Goal: Transaction & Acquisition: Purchase product/service

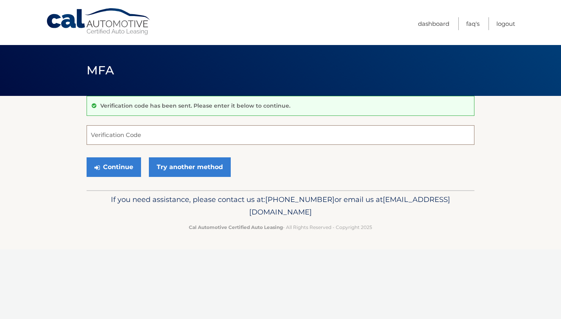
click at [153, 136] on input "Verification Code" at bounding box center [281, 135] width 388 height 20
type input "146416"
click at [128, 170] on button "Continue" at bounding box center [114, 167] width 54 height 20
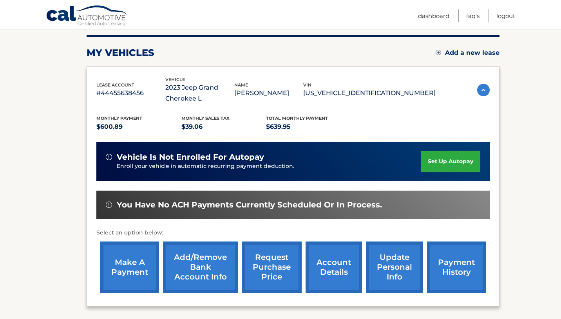
scroll to position [107, 0]
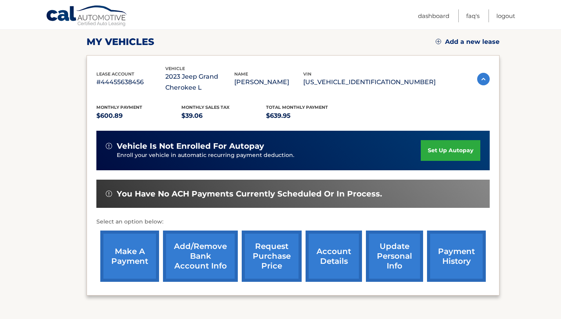
click at [143, 252] on link "make a payment" at bounding box center [129, 256] width 59 height 51
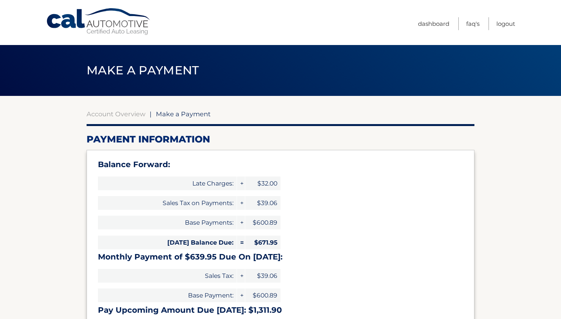
type input "1311.90"
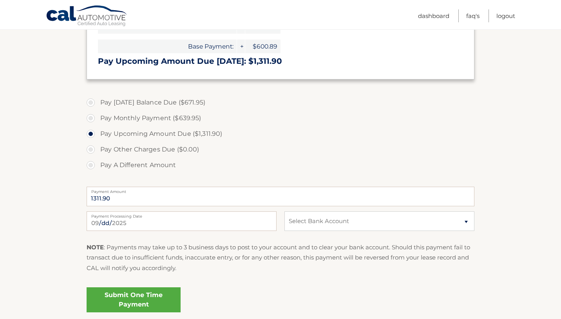
scroll to position [262, 0]
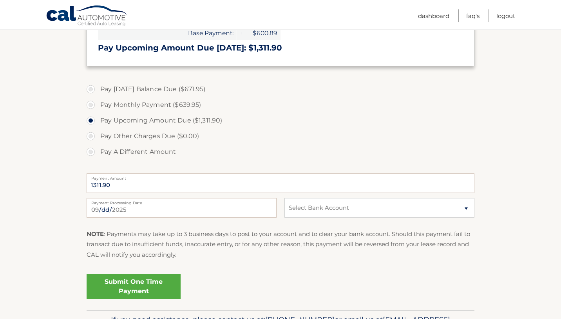
click at [92, 88] on label "Pay [DATE] Balance Due ($671.95)" at bounding box center [281, 89] width 388 height 16
click at [92, 88] on input "Pay [DATE] Balance Due ($671.95)" at bounding box center [94, 87] width 8 height 13
radio input "true"
type input "671.95"
click at [364, 212] on select "Select Bank Account Checking BANK OF AMERICA, N.A. *****9628 Checking TRUIST BA…" at bounding box center [379, 208] width 190 height 20
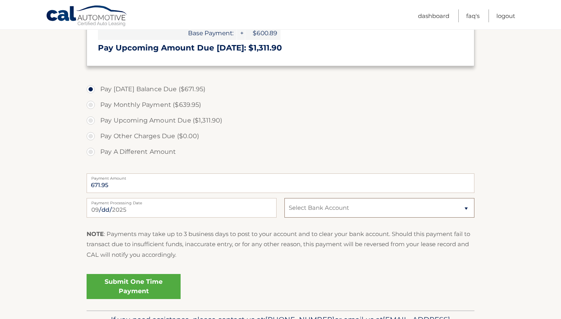
select select "YjMxMTY3ZTItOWZjZC00N2Y4LWJlMTMtOTk4NjMxMjA3YjM0"
click at [284, 198] on select "Select Bank Account Checking BANK OF AMERICA, N.A. *****9628 Checking TRUIST BA…" at bounding box center [379, 208] width 190 height 20
click at [147, 283] on link "Submit One Time Payment" at bounding box center [134, 286] width 94 height 25
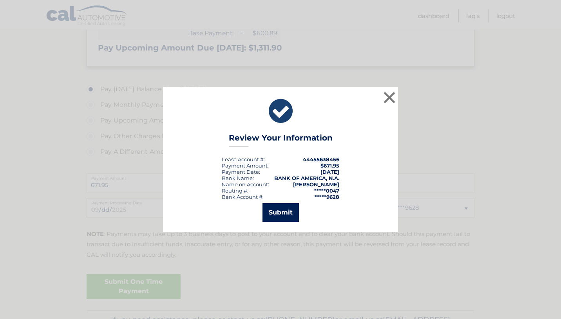
click at [287, 211] on button "Submit" at bounding box center [280, 212] width 36 height 19
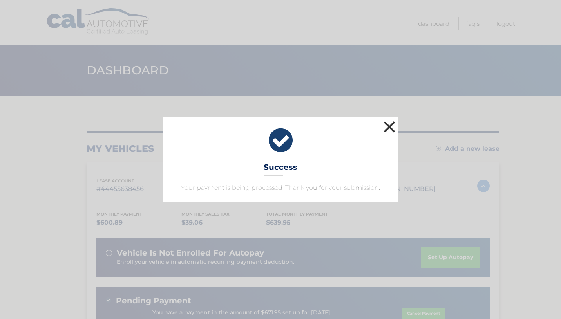
click at [390, 126] on button "×" at bounding box center [389, 127] width 16 height 16
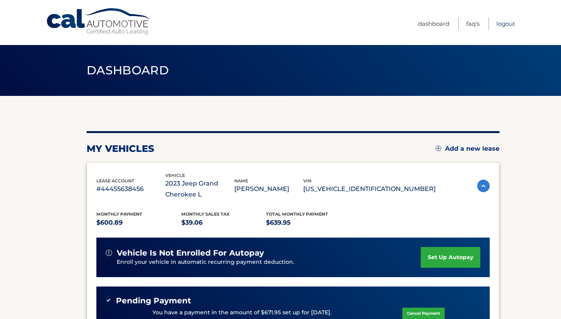
click at [502, 21] on link "Logout" at bounding box center [505, 23] width 19 height 13
